Goal: Information Seeking & Learning: Learn about a topic

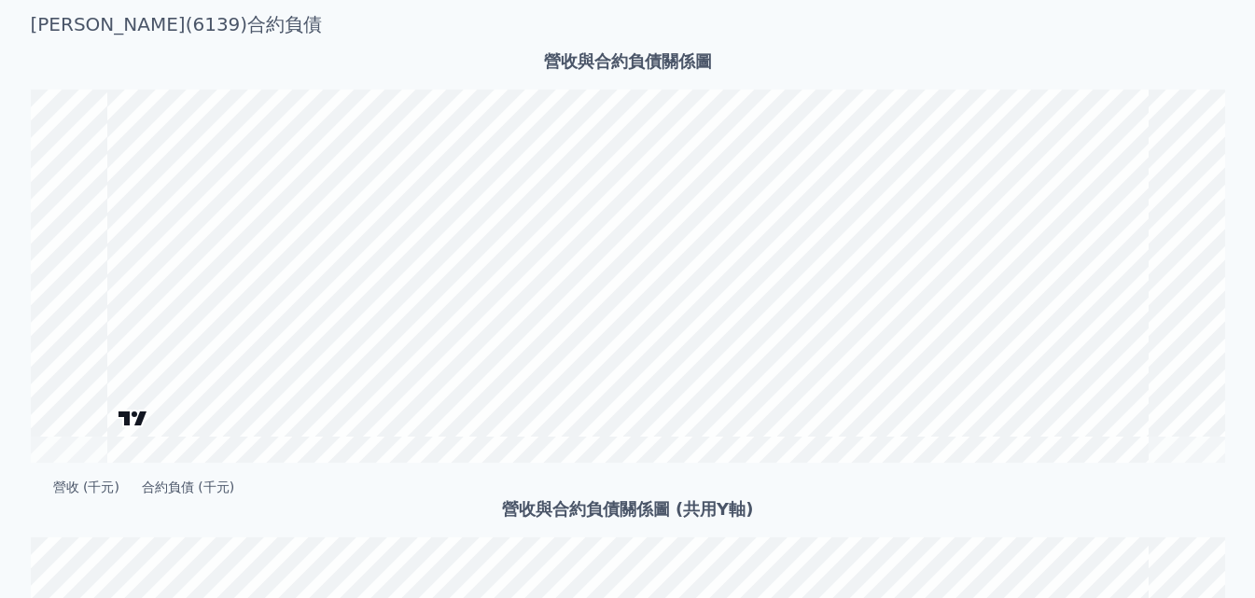
scroll to position [560, 0]
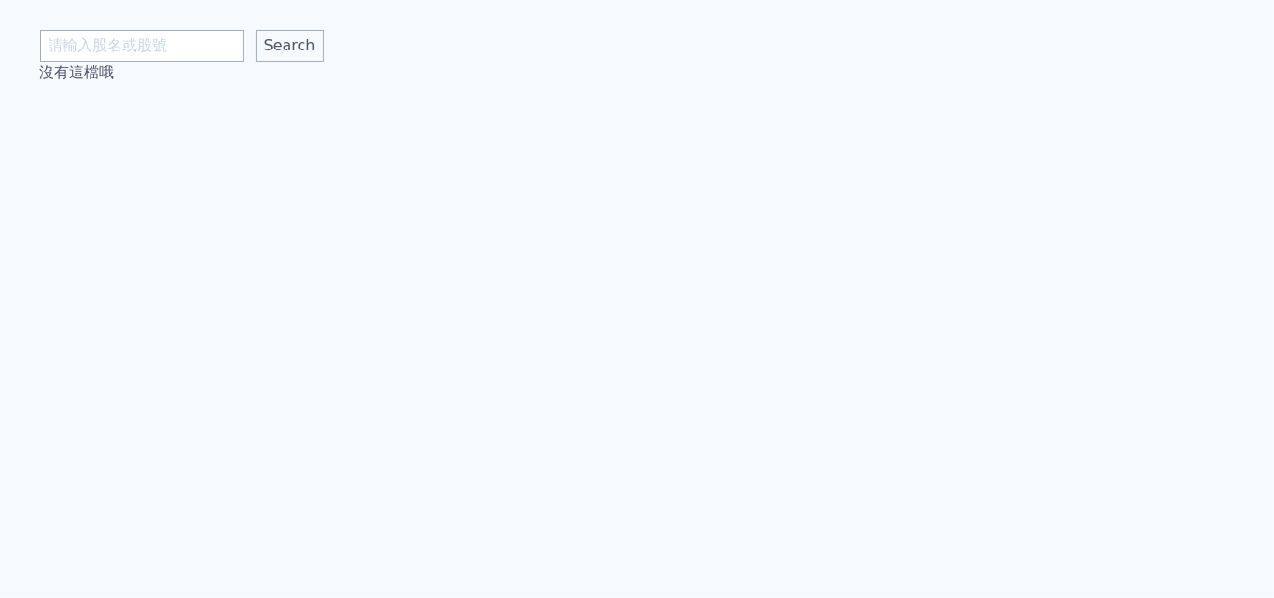
click at [181, 53] on input "text" at bounding box center [141, 46] width 203 height 32
type input "2330"
click at [256, 30] on input "Search" at bounding box center [290, 46] width 68 height 32
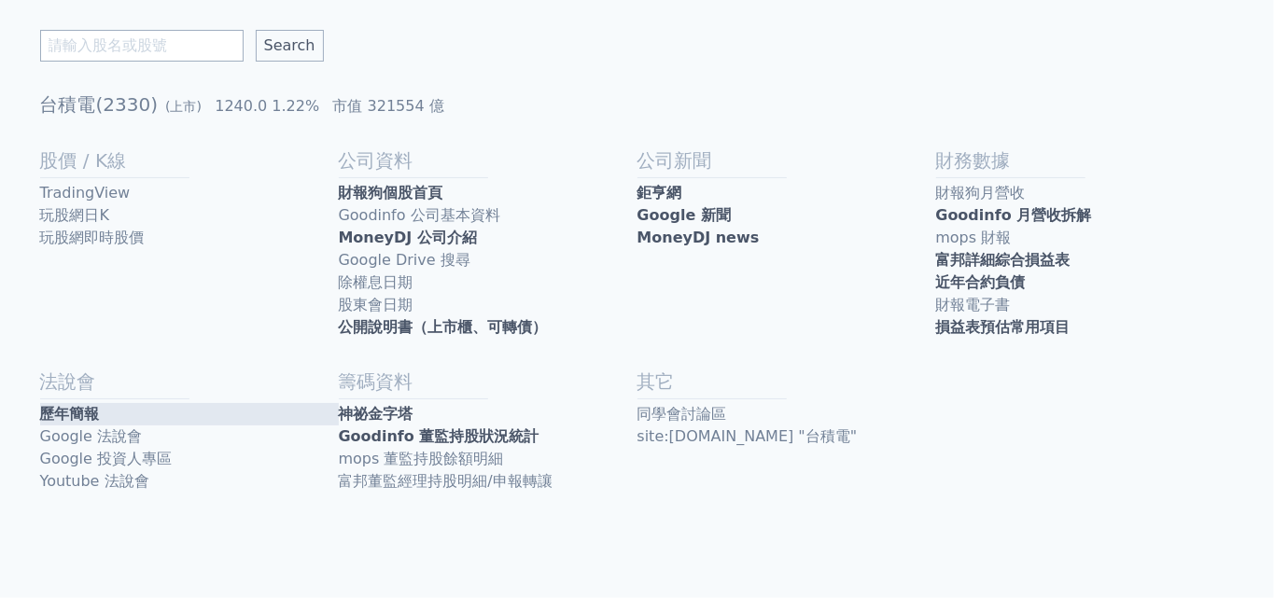
click at [102, 408] on link "歷年簡報" at bounding box center [189, 414] width 299 height 22
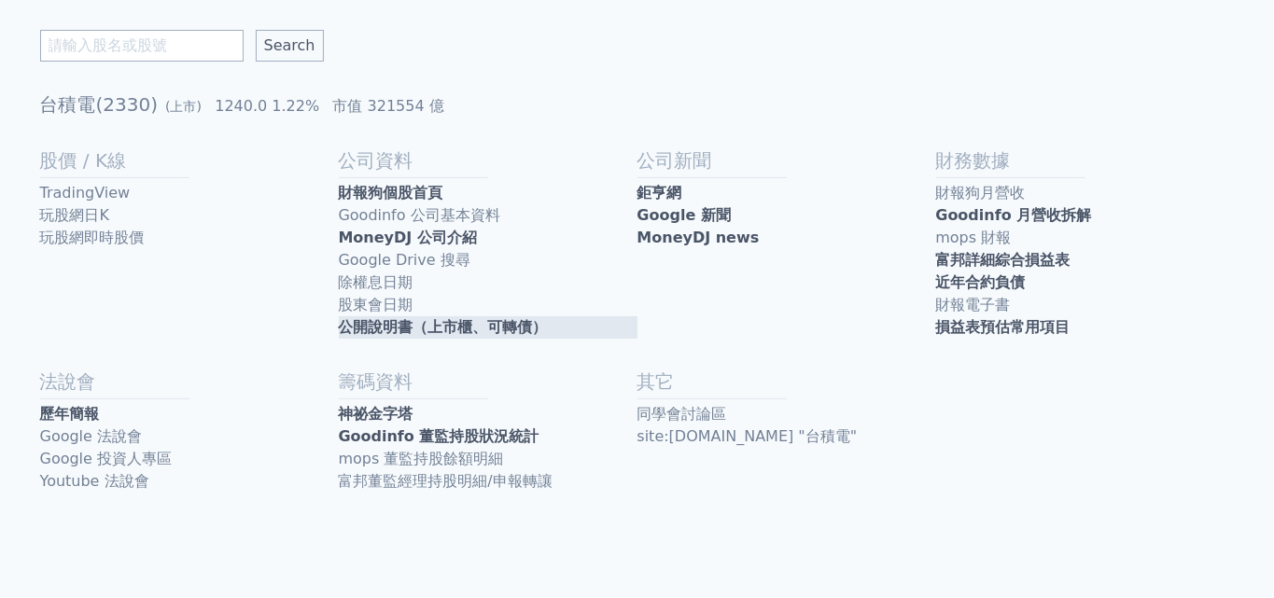
click at [477, 326] on link "公開說明書（上市櫃、可轉債）" at bounding box center [488, 327] width 299 height 22
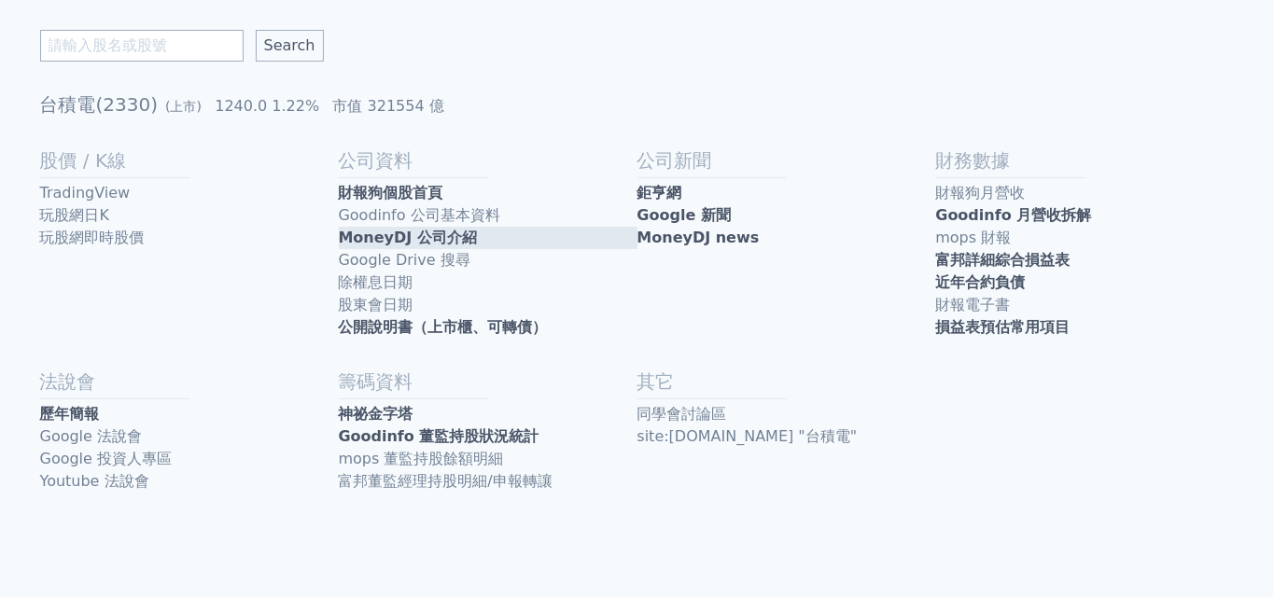
click at [471, 237] on link "MoneyDJ 公司介紹" at bounding box center [488, 238] width 299 height 22
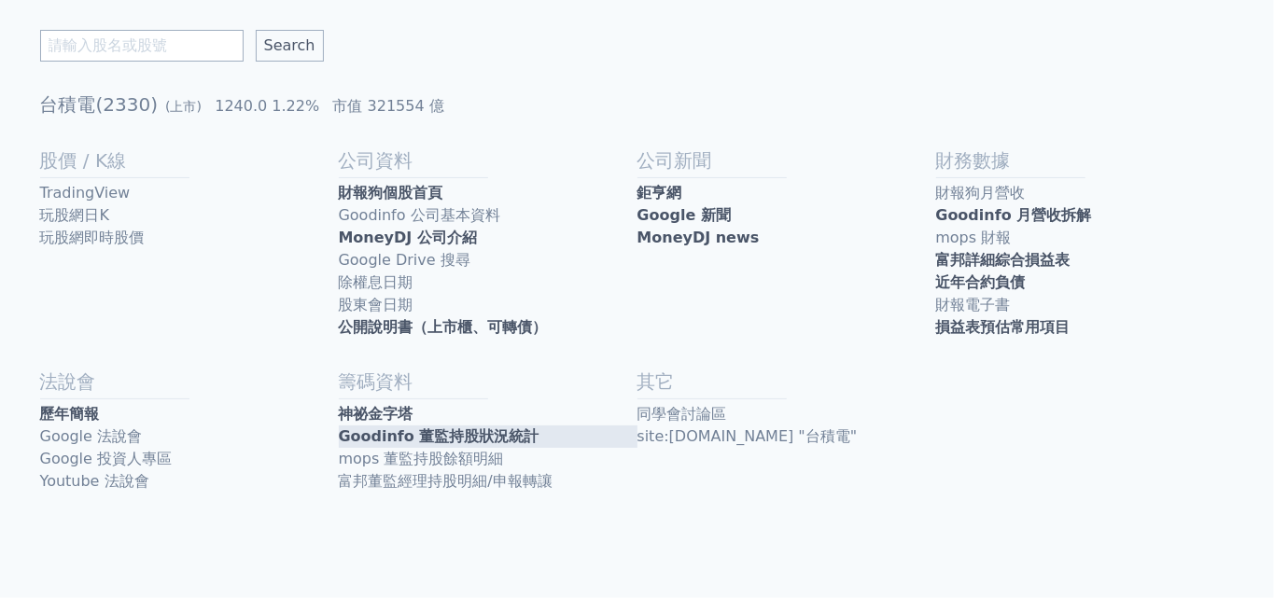
click at [468, 433] on link "Goodinfo 董監持股狀況統計" at bounding box center [488, 437] width 299 height 22
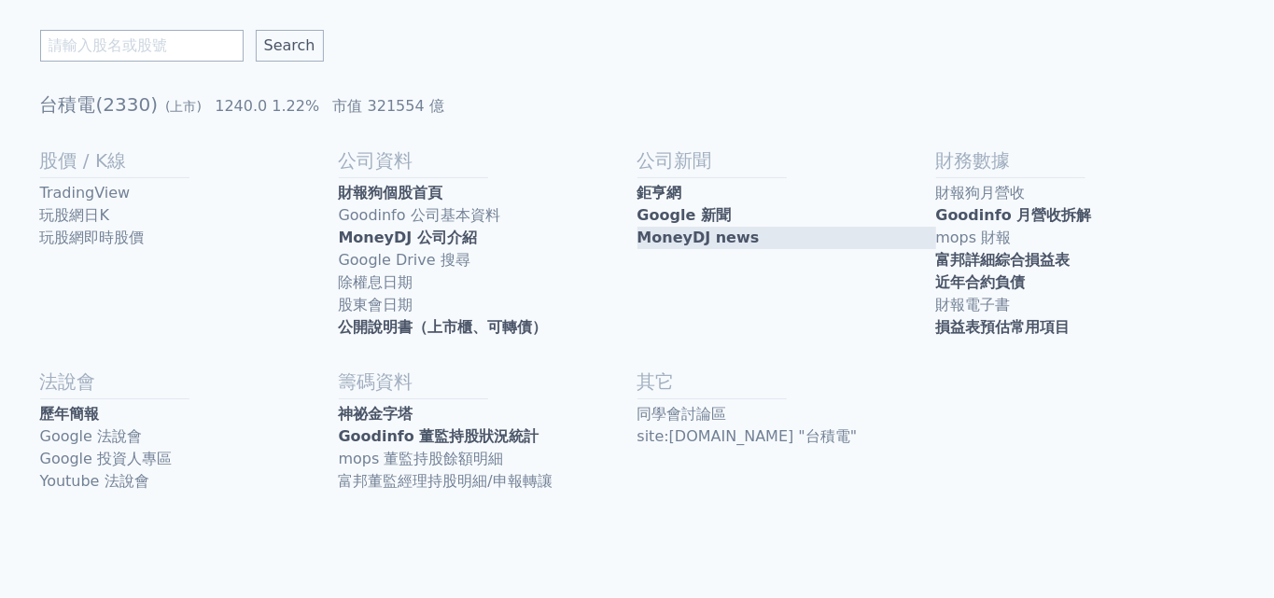
click at [705, 234] on link "MoneyDJ news" at bounding box center [786, 238] width 299 height 22
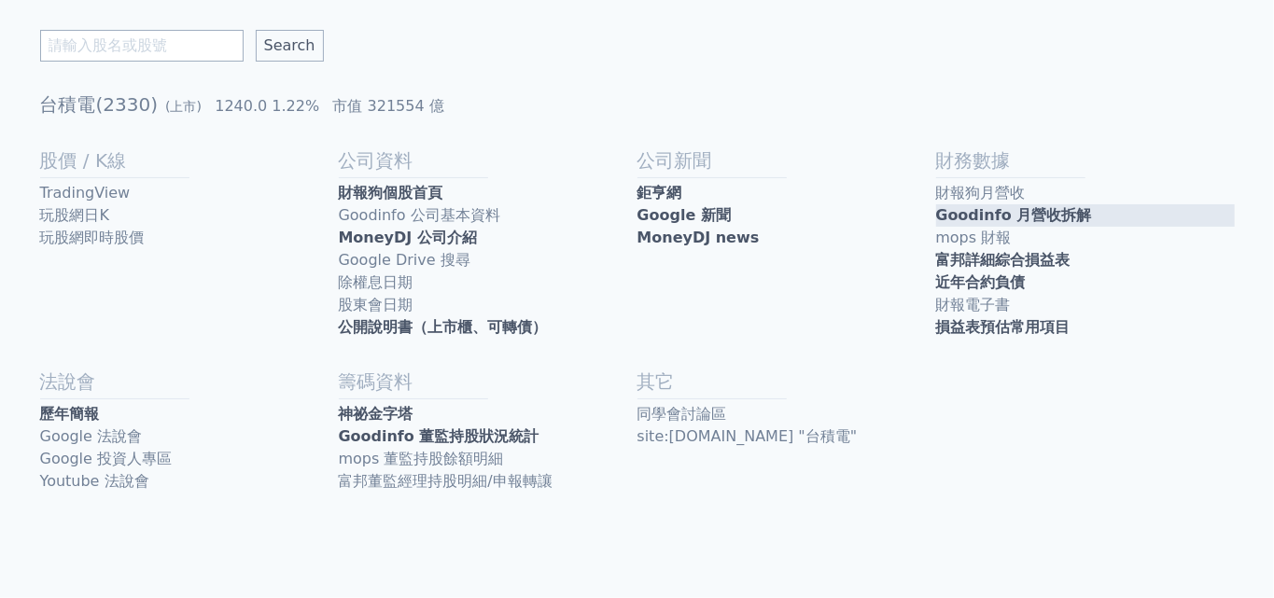
click at [1017, 218] on link "Goodinfo 月營收拆解" at bounding box center [1085, 215] width 299 height 22
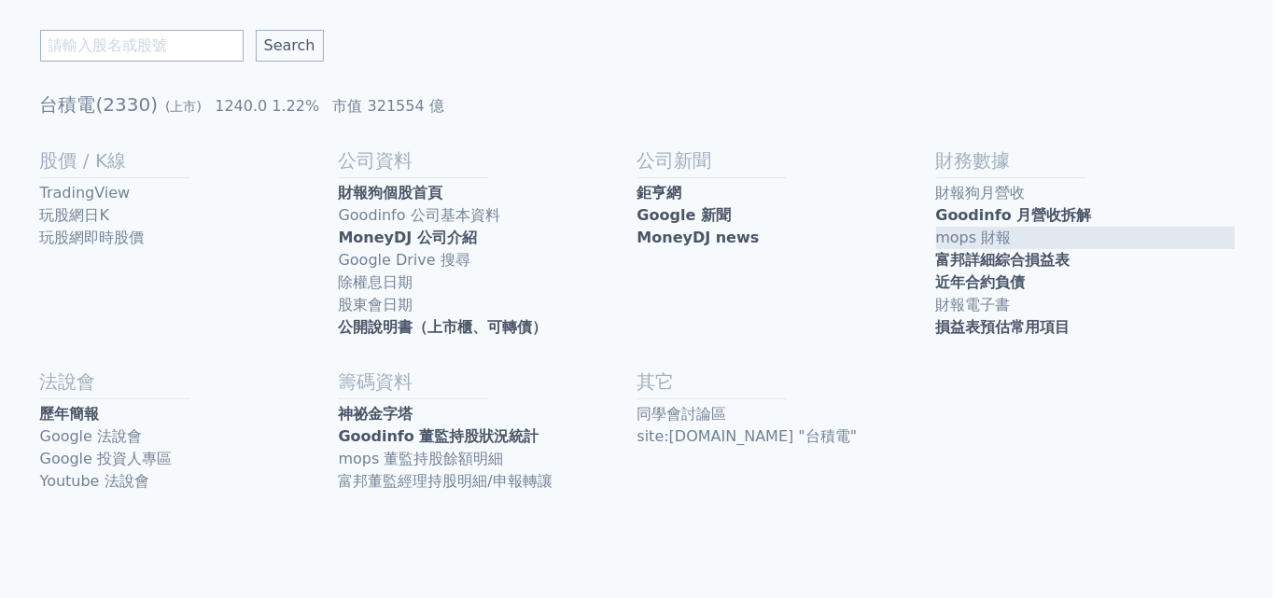
click at [1005, 236] on link "mops 財報" at bounding box center [1085, 238] width 299 height 22
